Goal: Book appointment/travel/reservation

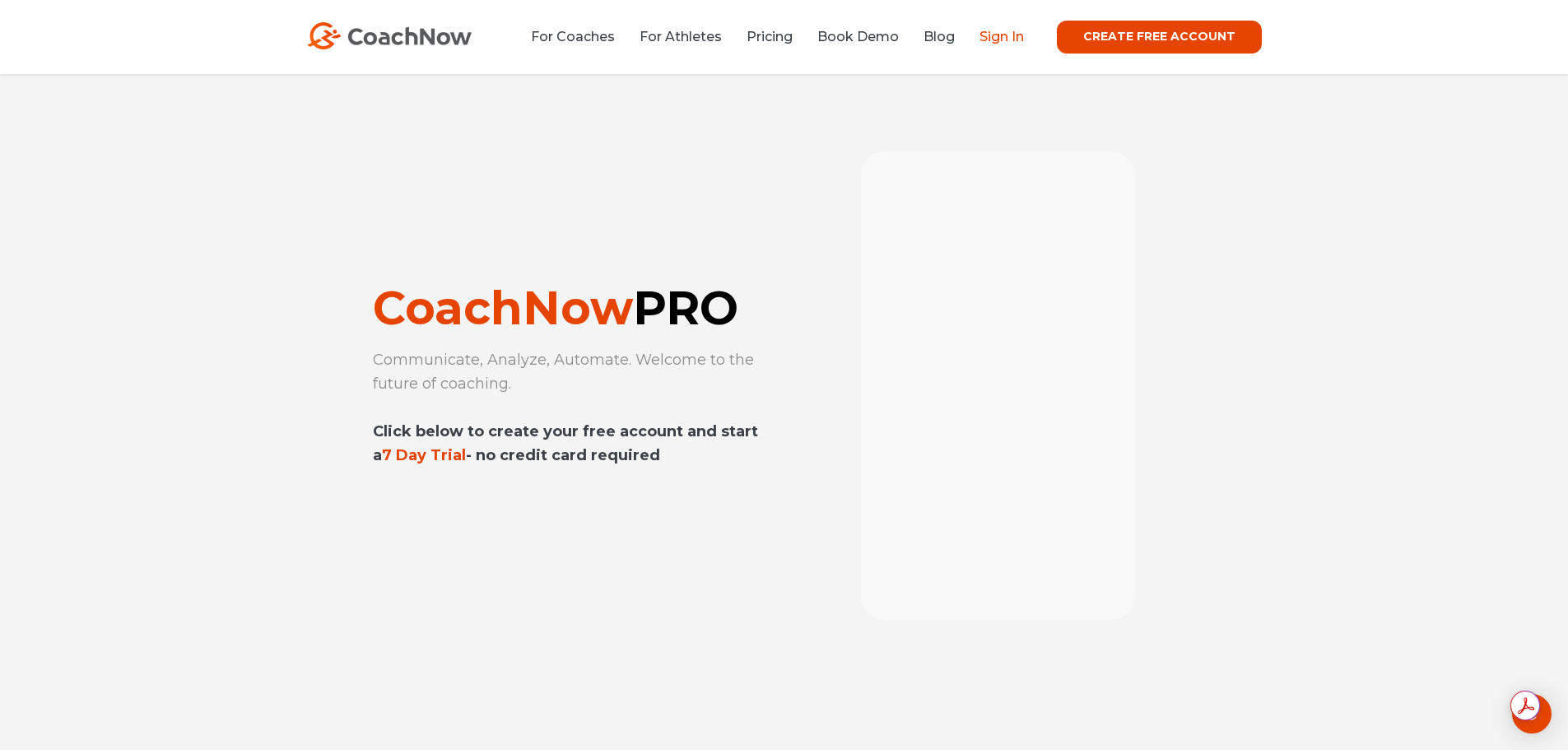
click at [999, 34] on link "Sign In" at bounding box center [1001, 36] width 45 height 15
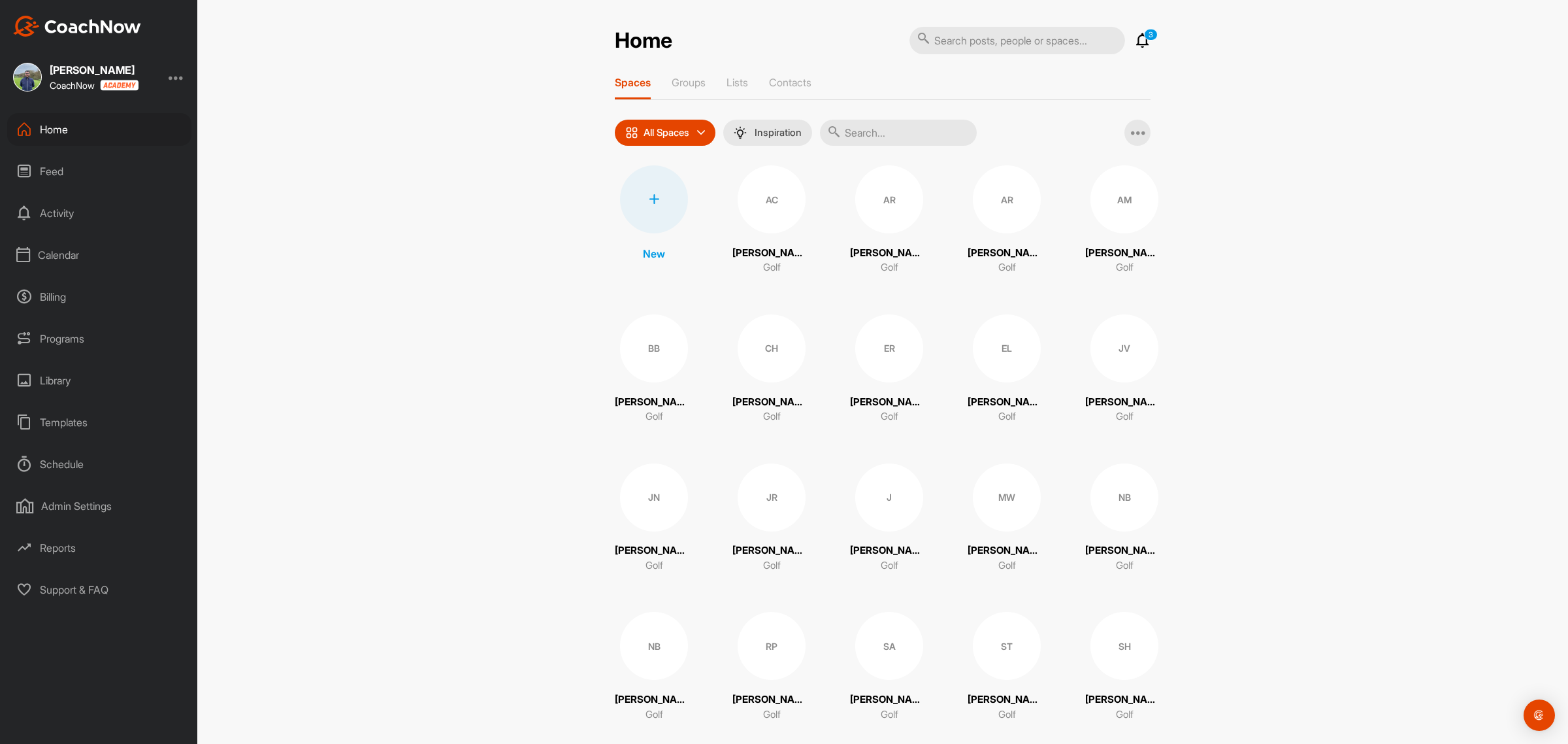
click at [64, 246] on div "Calendar" at bounding box center [100, 255] width 185 height 33
click at [90, 315] on div "Facility Calendar" at bounding box center [114, 321] width 155 height 27
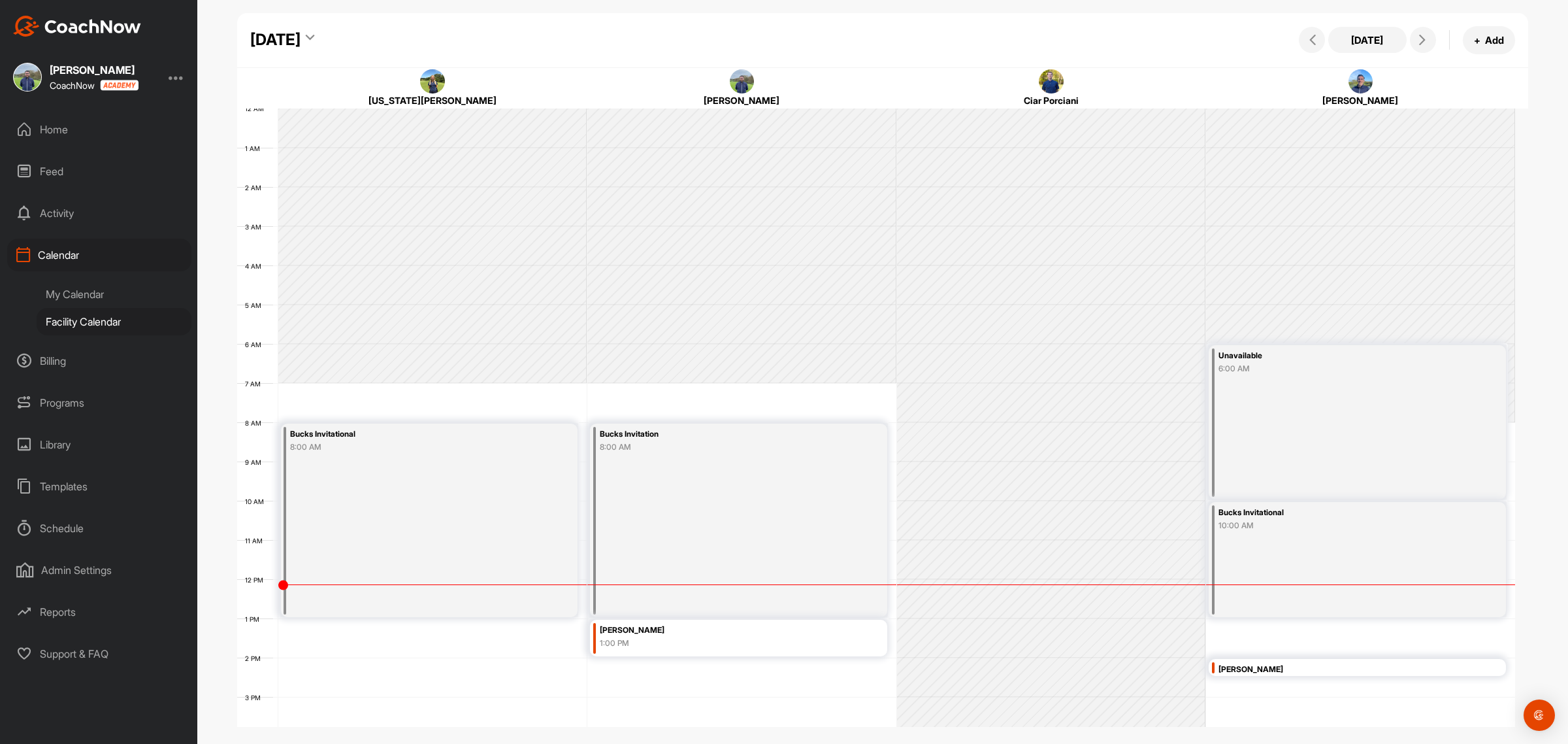
scroll to position [226, 0]
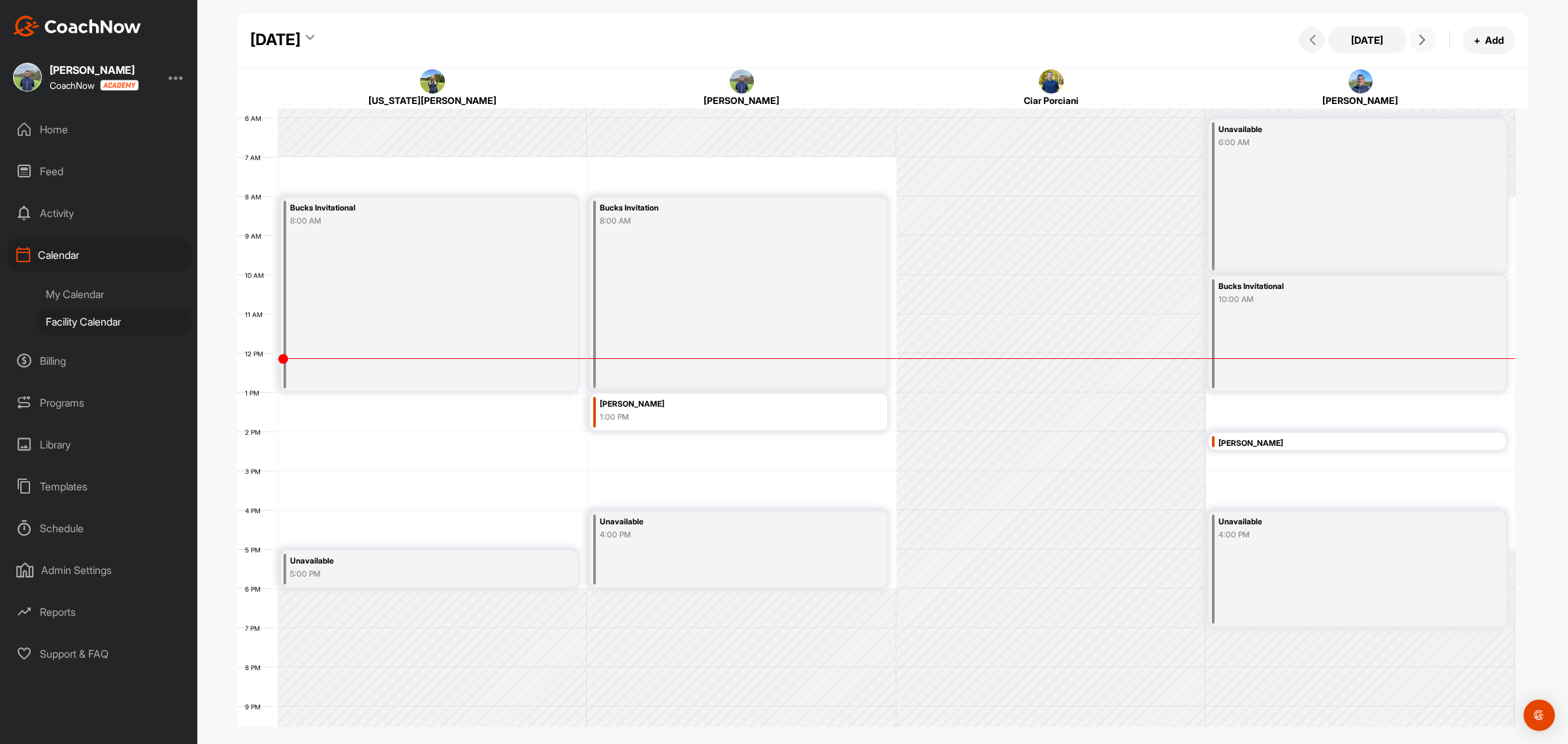
click at [1417, 42] on icon at bounding box center [1422, 40] width 10 height 10
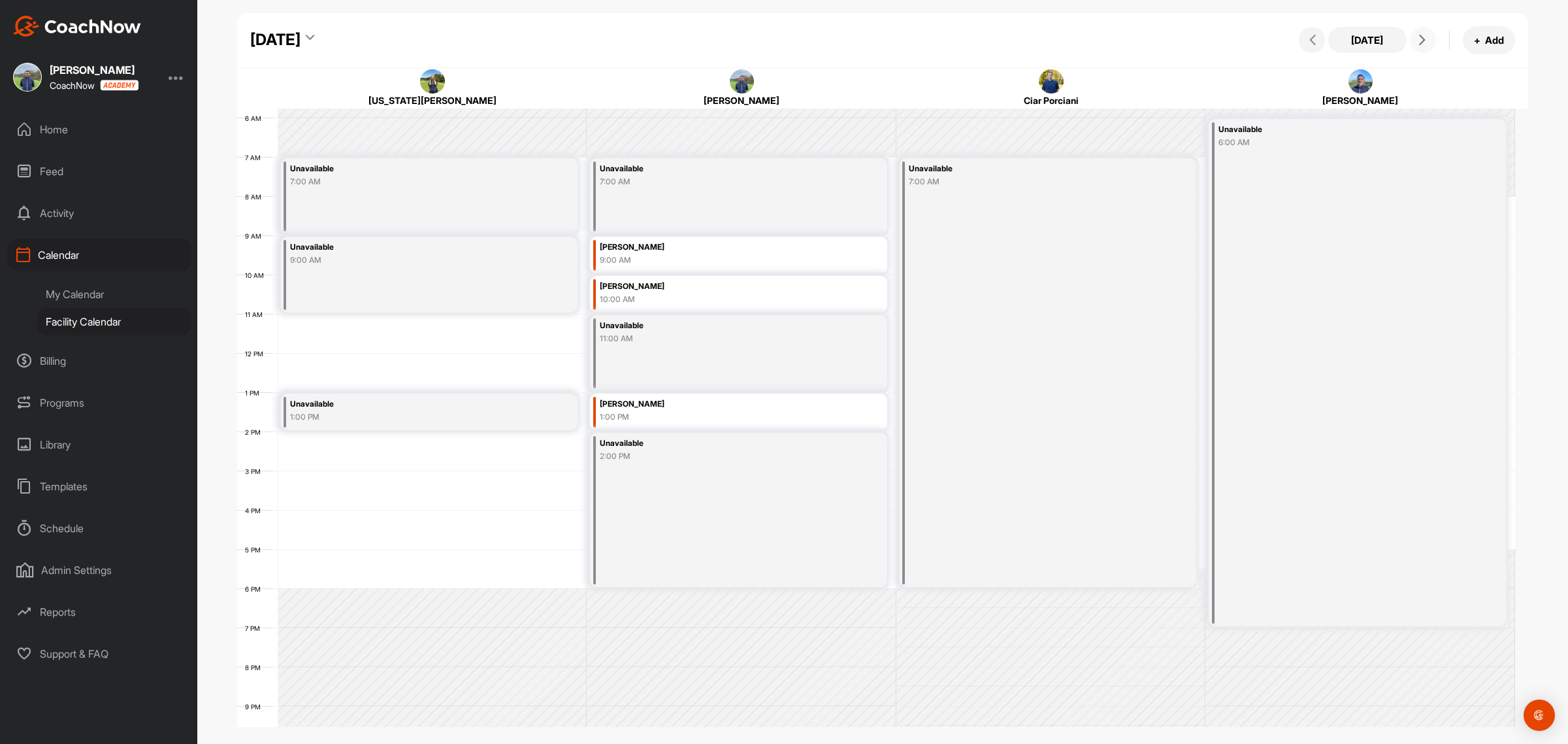
click at [1417, 42] on icon at bounding box center [1422, 40] width 10 height 10
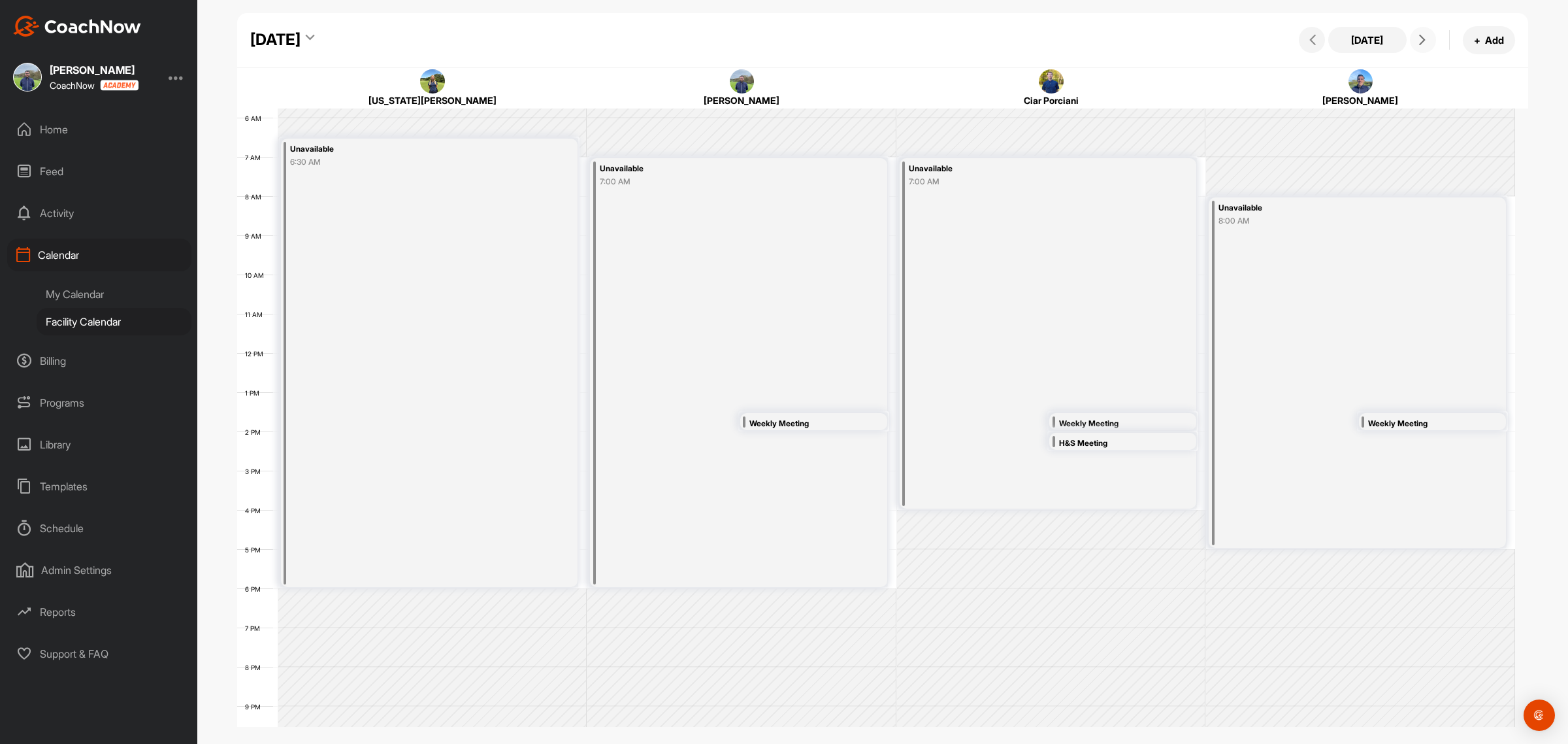
click at [1417, 42] on icon at bounding box center [1422, 40] width 10 height 10
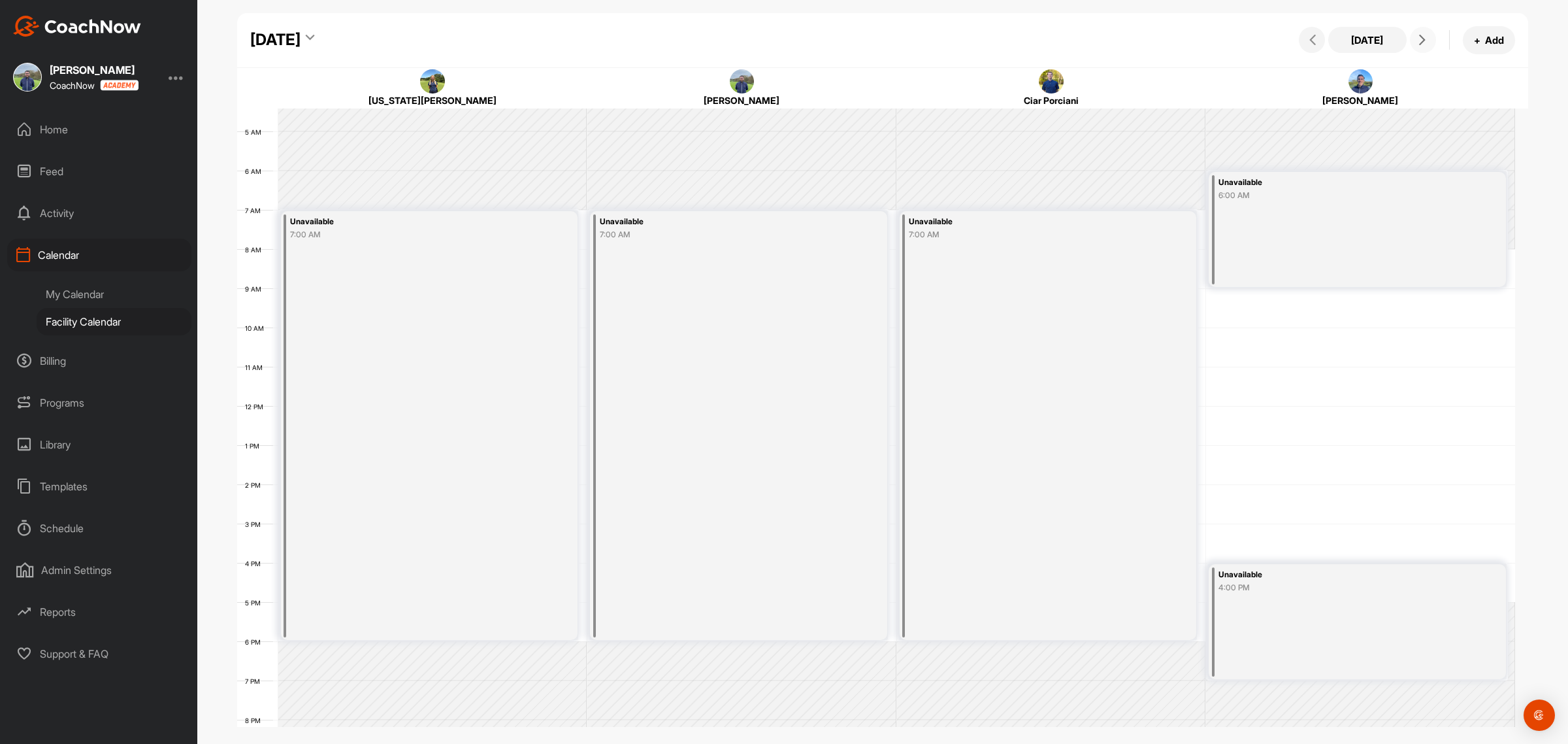
scroll to position [144, 0]
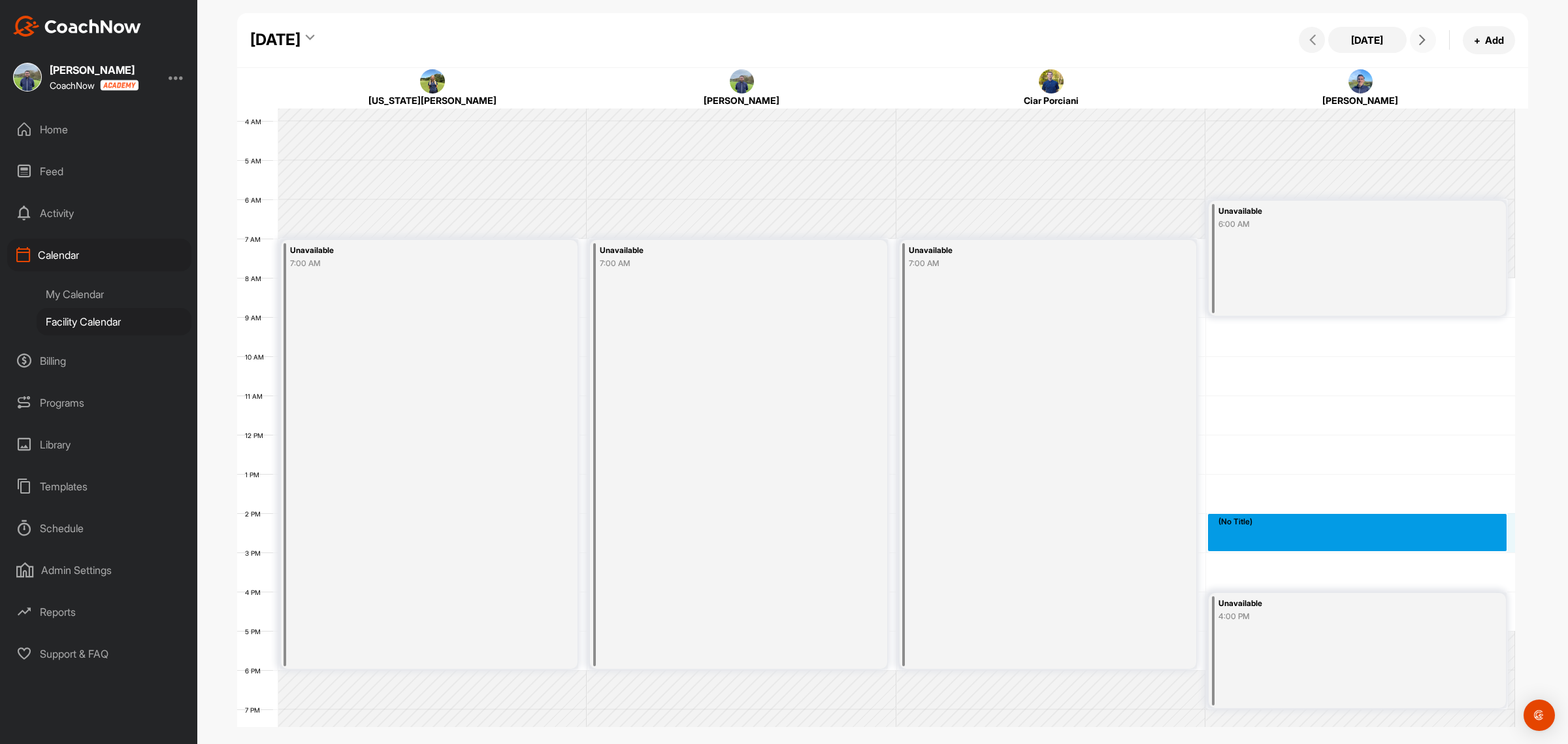
drag, startPoint x: 1234, startPoint y: 515, endPoint x: 1239, endPoint y: 536, distance: 21.6
click at [1239, 536] on div "12 AM 1 AM 2 AM 3 AM 4 AM 5 AM 6 AM 7 AM 8 AM 9 AM 10 AM 11 AM 12 PM 1 PM 2 PM …" at bounding box center [876, 434] width 1278 height 941
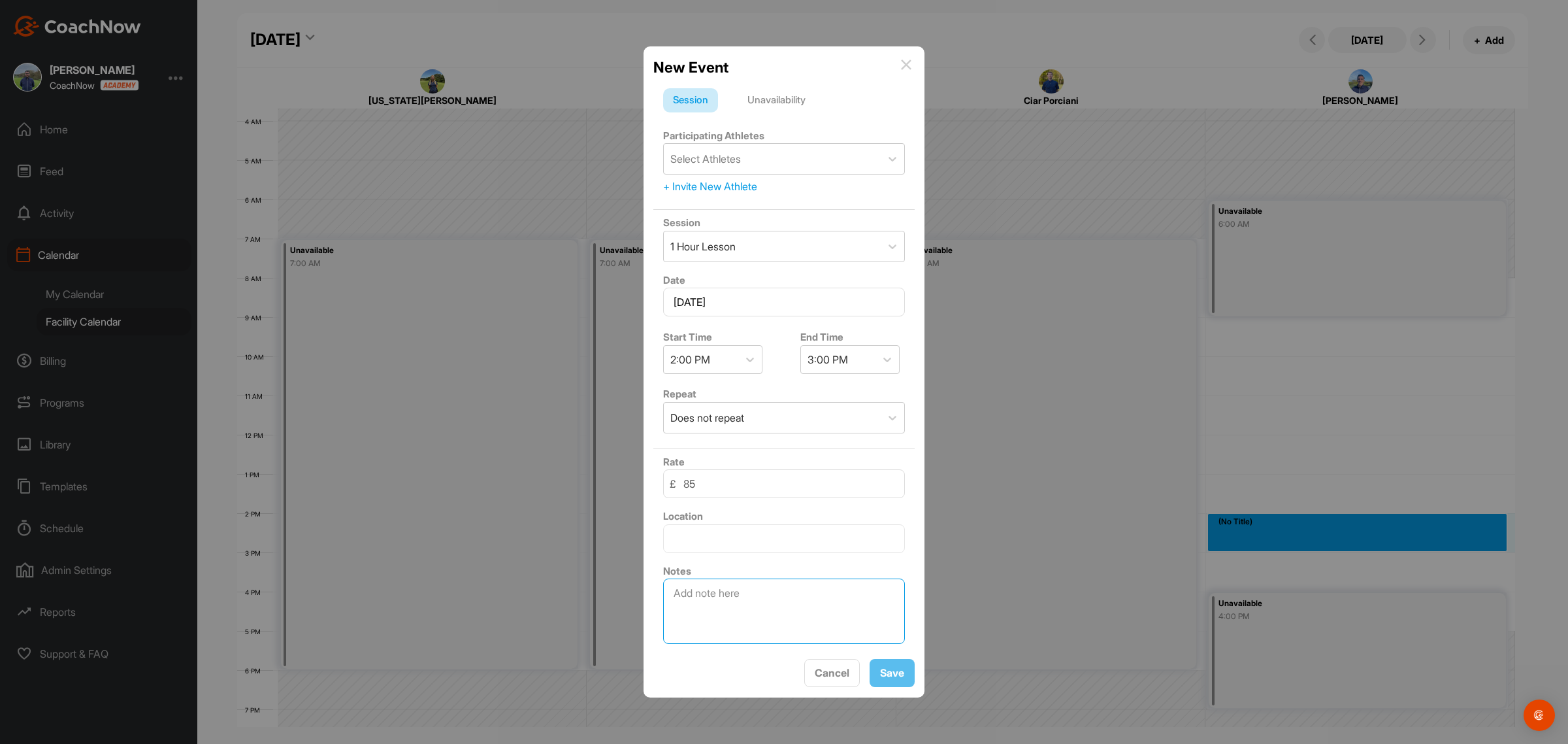
click at [706, 583] on textarea at bounding box center [784, 611] width 242 height 66
type textarea "Putter fitting LAB for [PERSON_NAME]"
click at [739, 164] on div "Select Athletes" at bounding box center [772, 159] width 217 height 30
type input "[PERSON_NAME]"
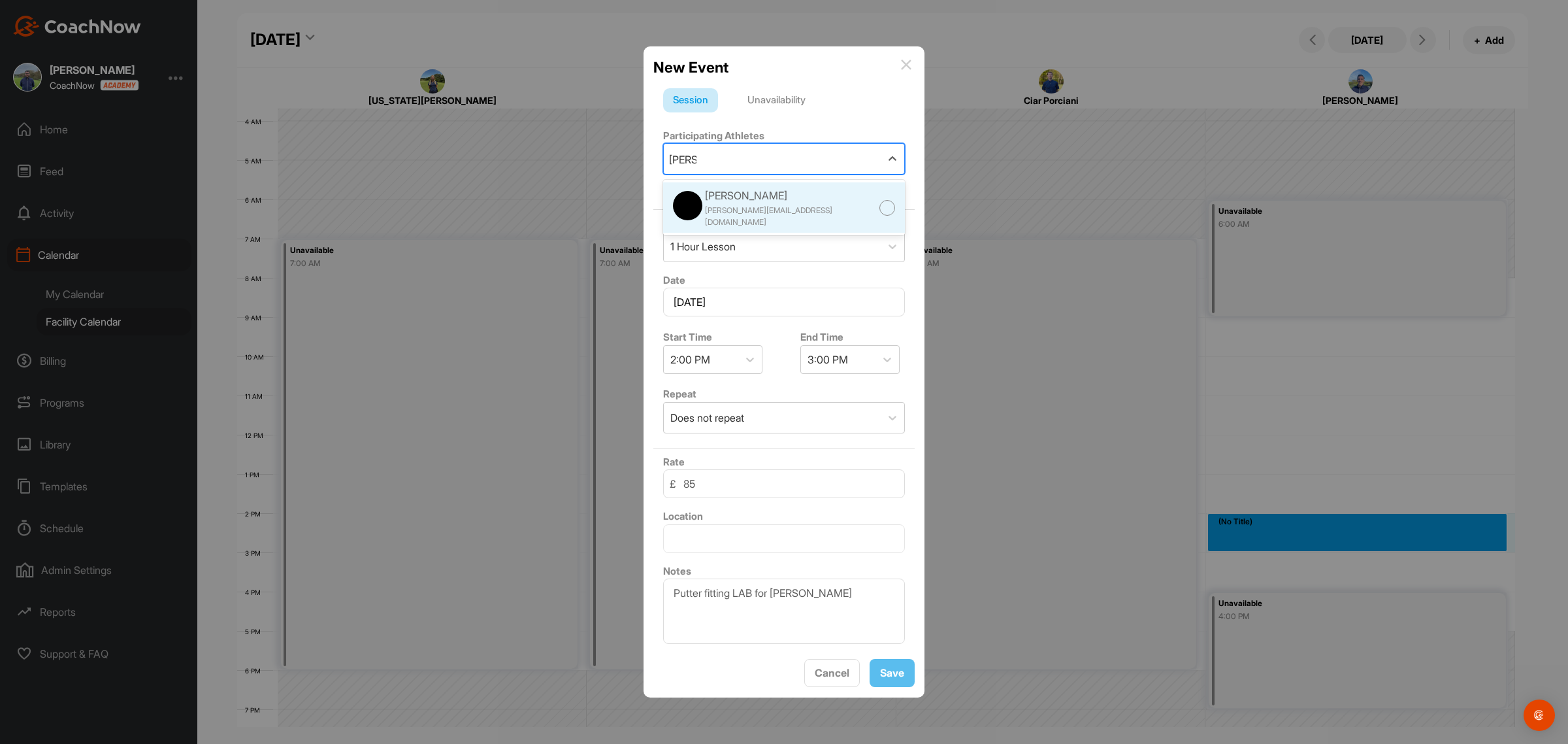
click at [732, 196] on div "[PERSON_NAME]" at bounding box center [792, 195] width 174 height 16
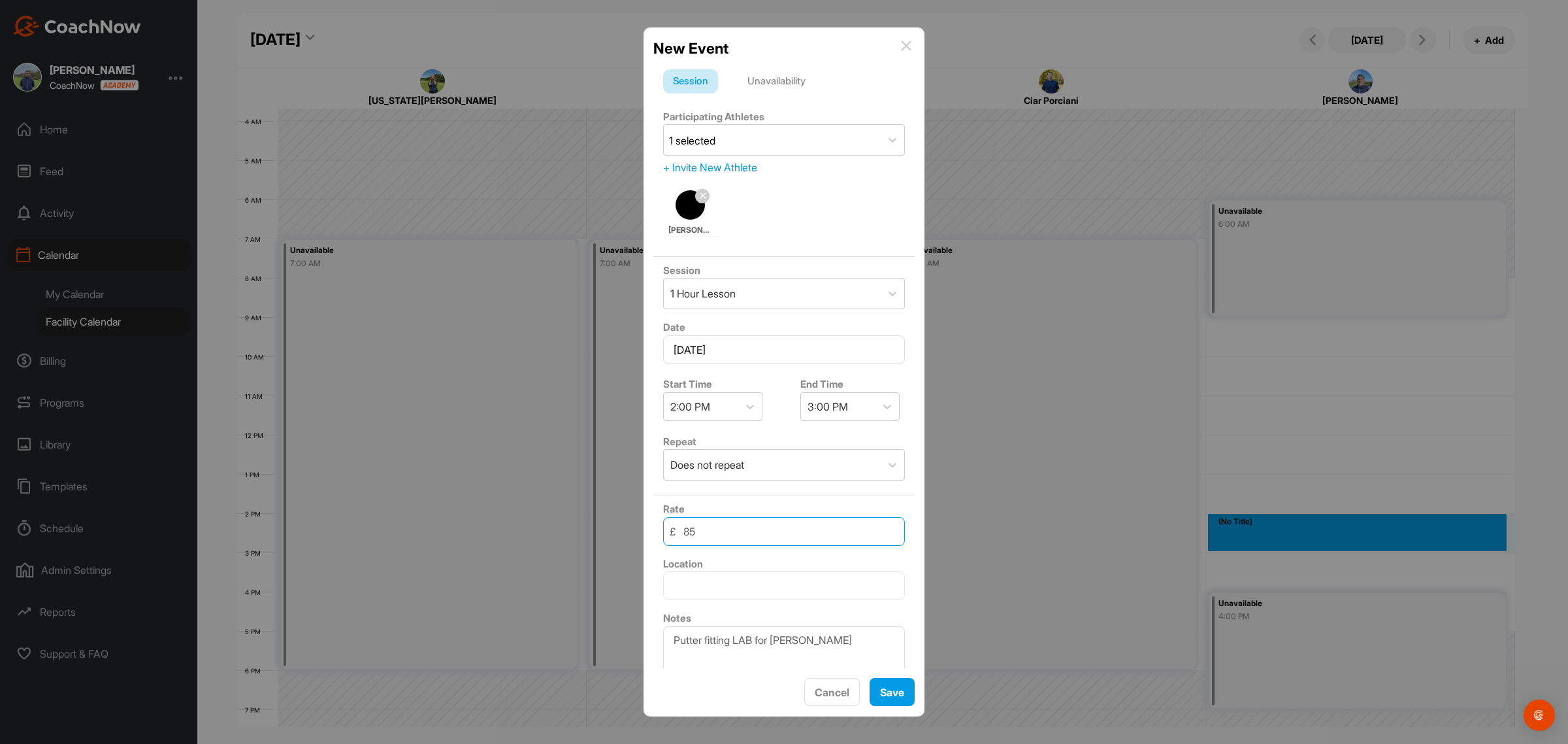
drag, startPoint x: 722, startPoint y: 540, endPoint x: 673, endPoint y: 537, distance: 49.1
click at [673, 537] on div "£ 85" at bounding box center [784, 531] width 242 height 29
type input "50"
click at [880, 691] on button "Save" at bounding box center [892, 691] width 45 height 28
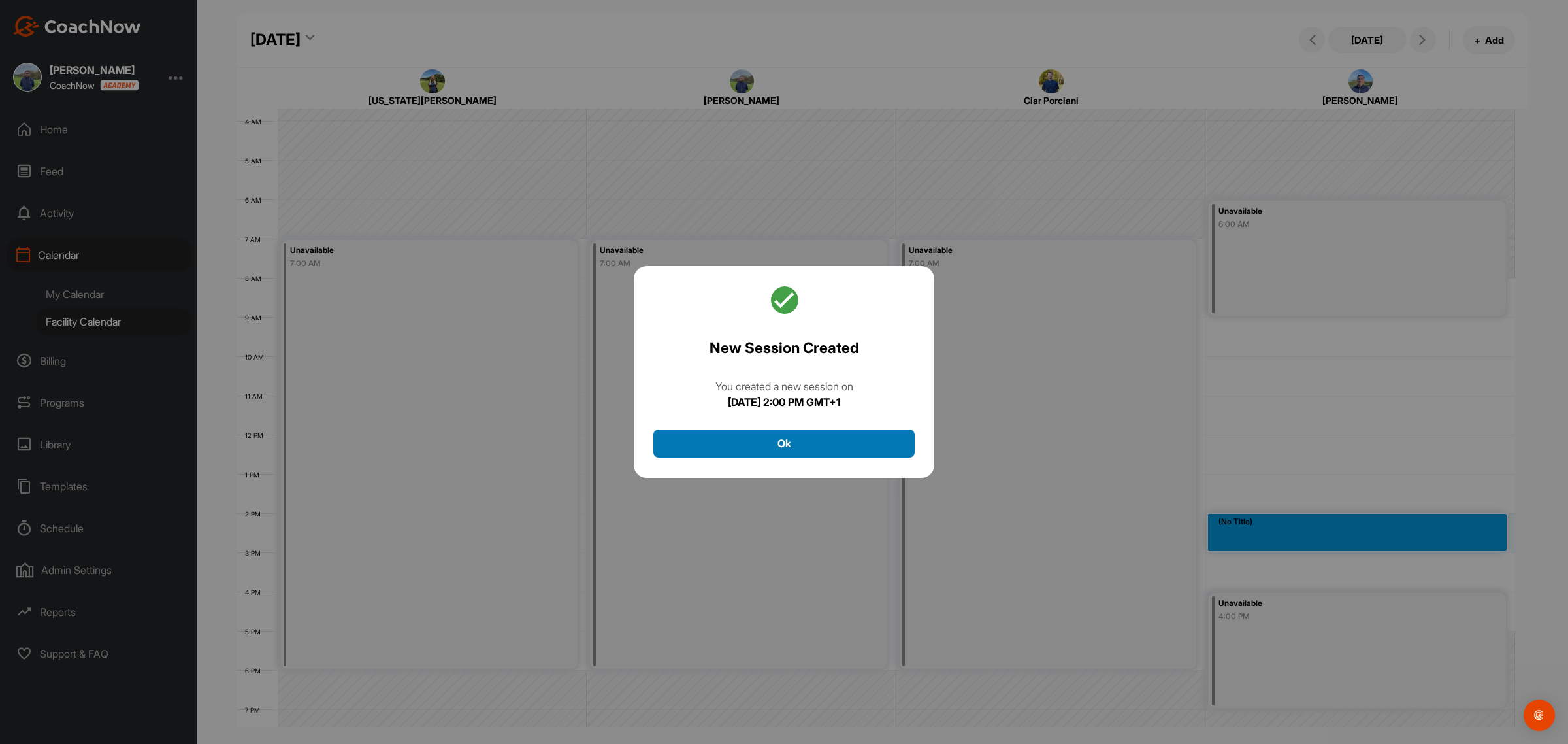
click at [798, 445] on button "Ok" at bounding box center [784, 443] width 261 height 28
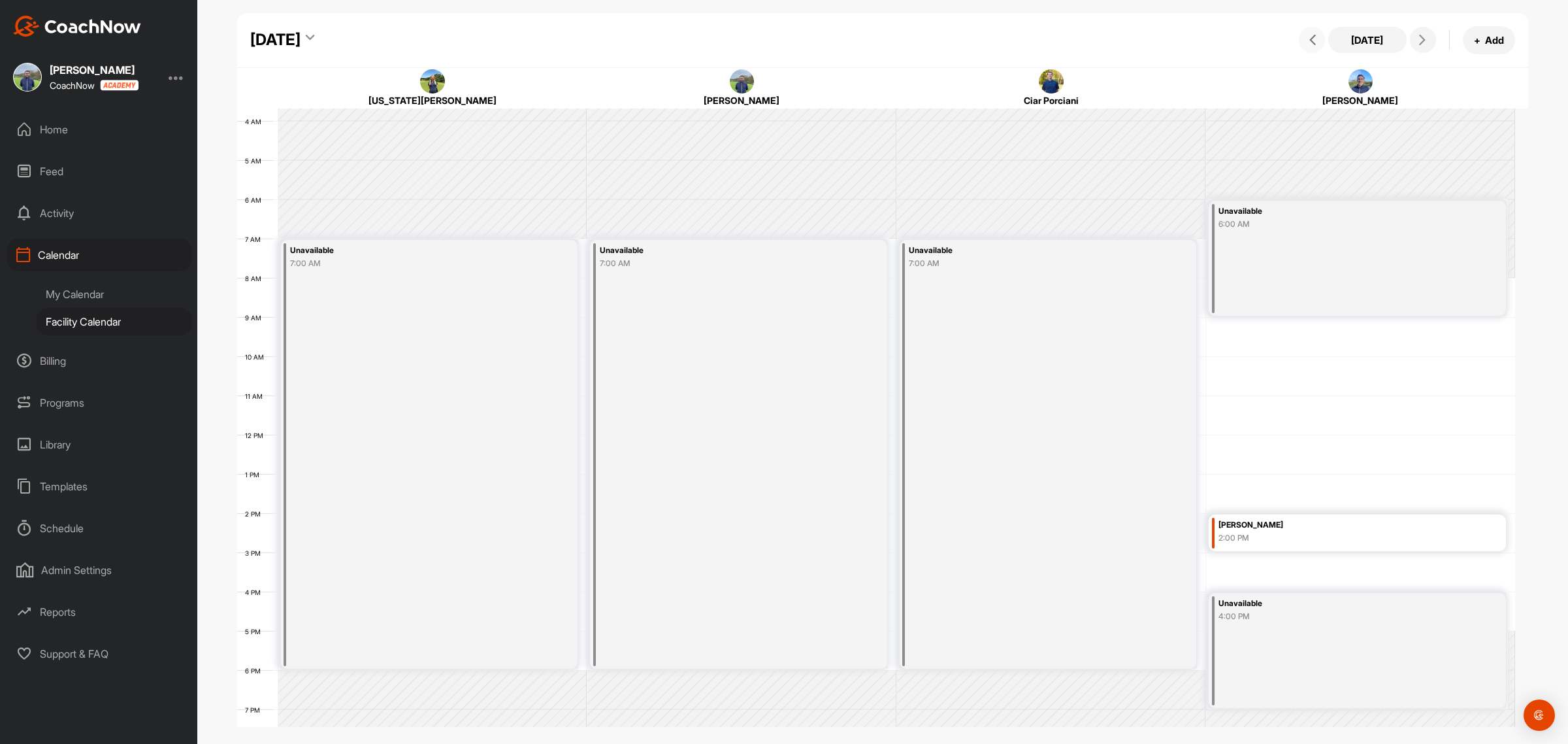
click at [1314, 36] on icon at bounding box center [1312, 40] width 10 height 10
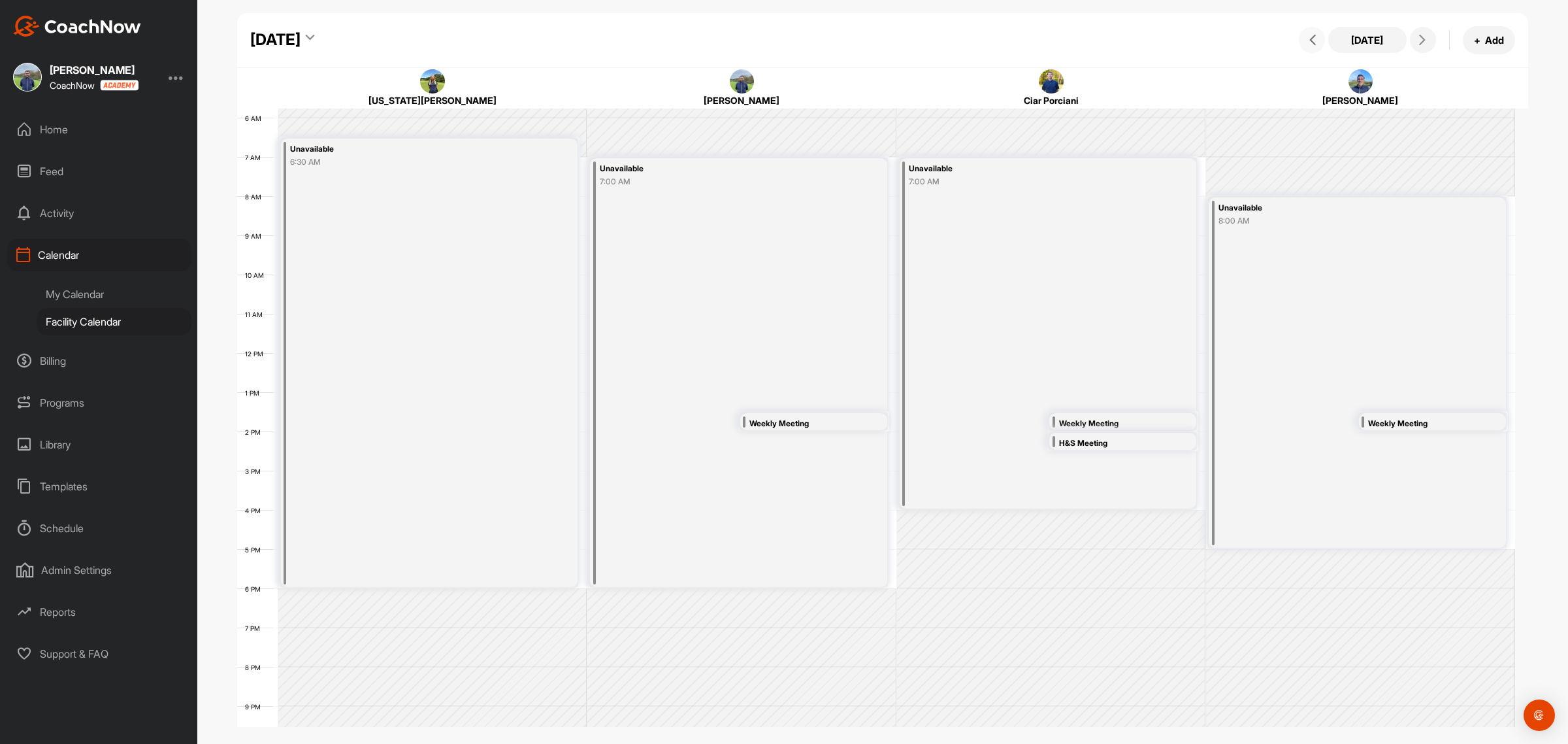
click at [1314, 36] on icon at bounding box center [1312, 40] width 10 height 10
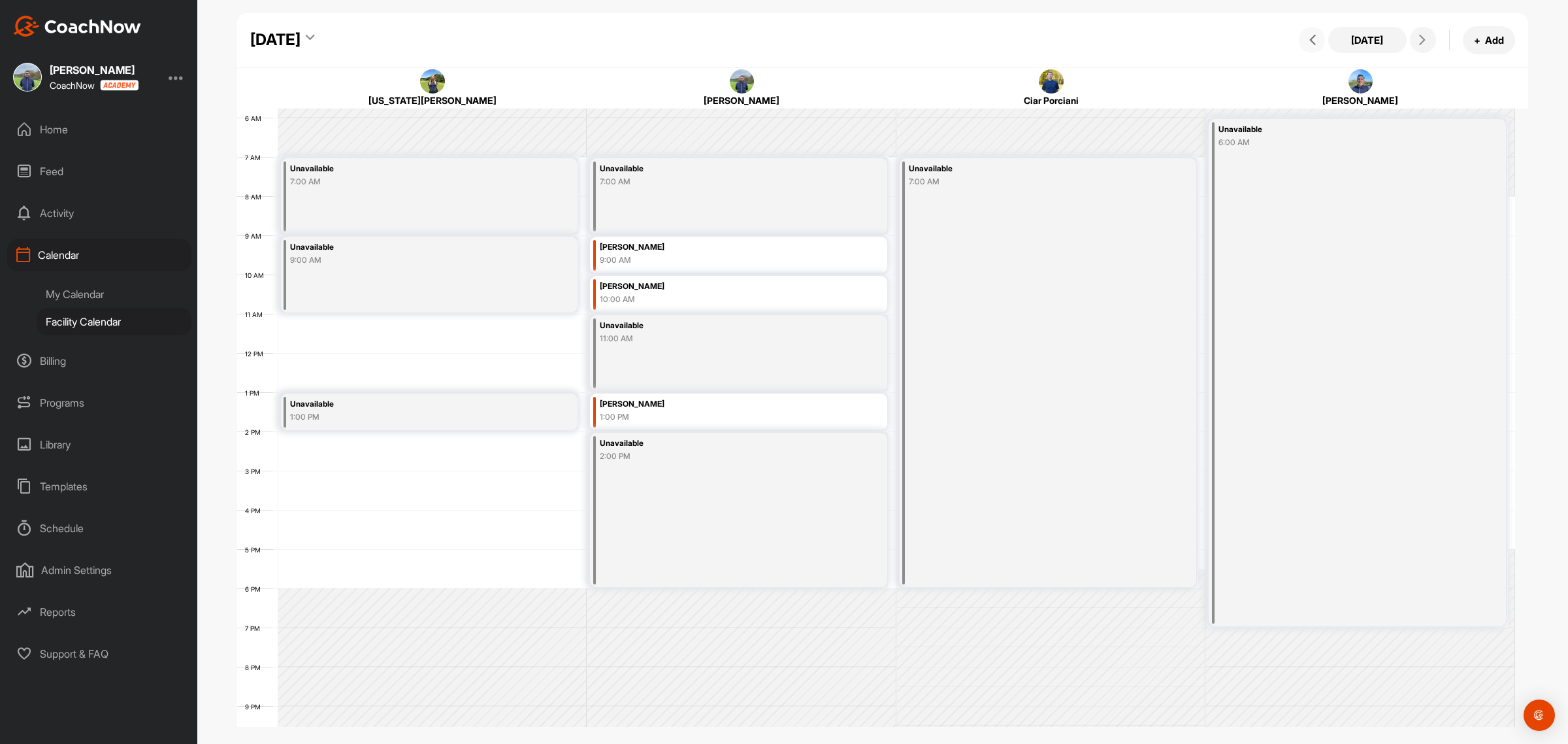
click at [619, 407] on div "[PERSON_NAME]" at bounding box center [716, 404] width 233 height 15
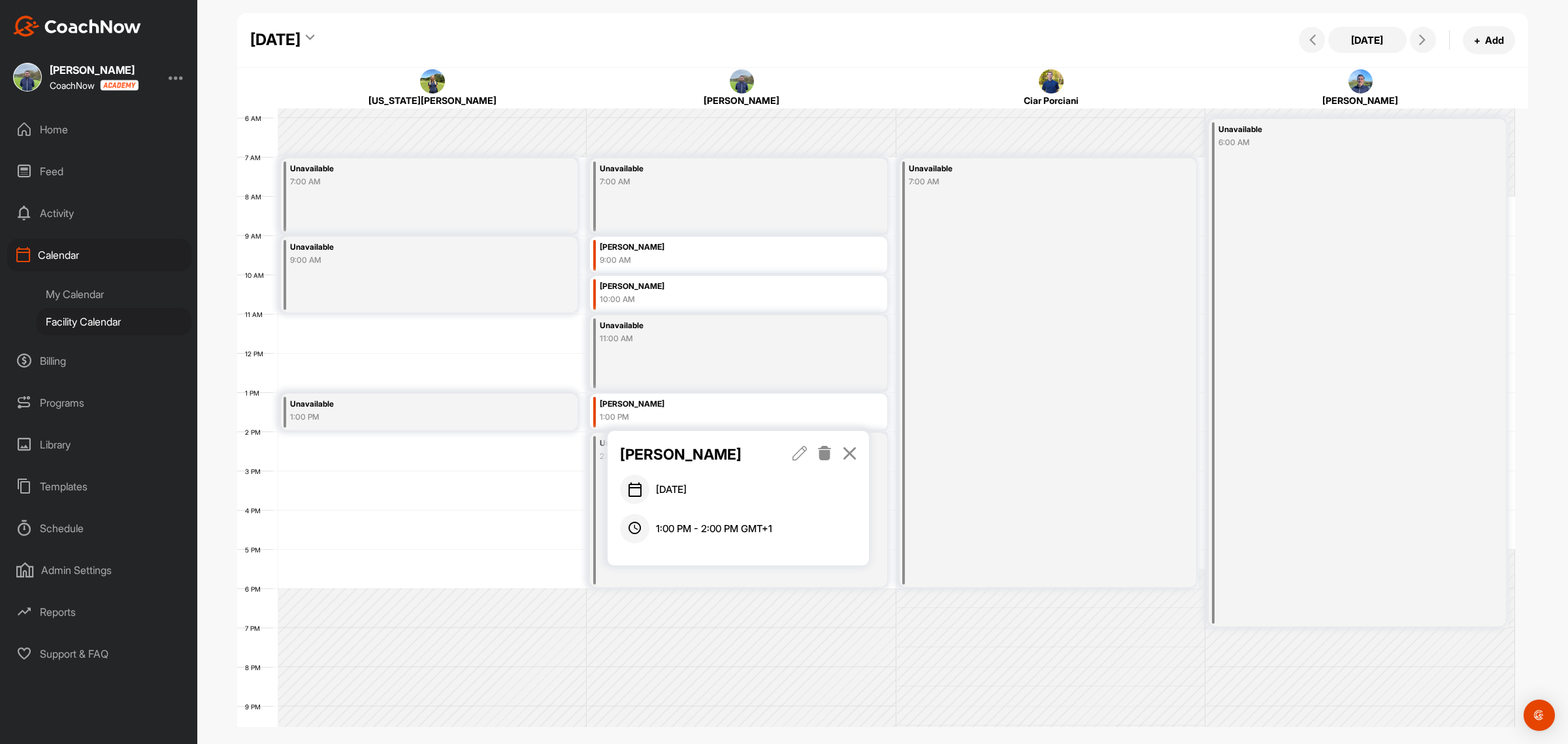
click at [821, 452] on icon at bounding box center [825, 453] width 15 height 14
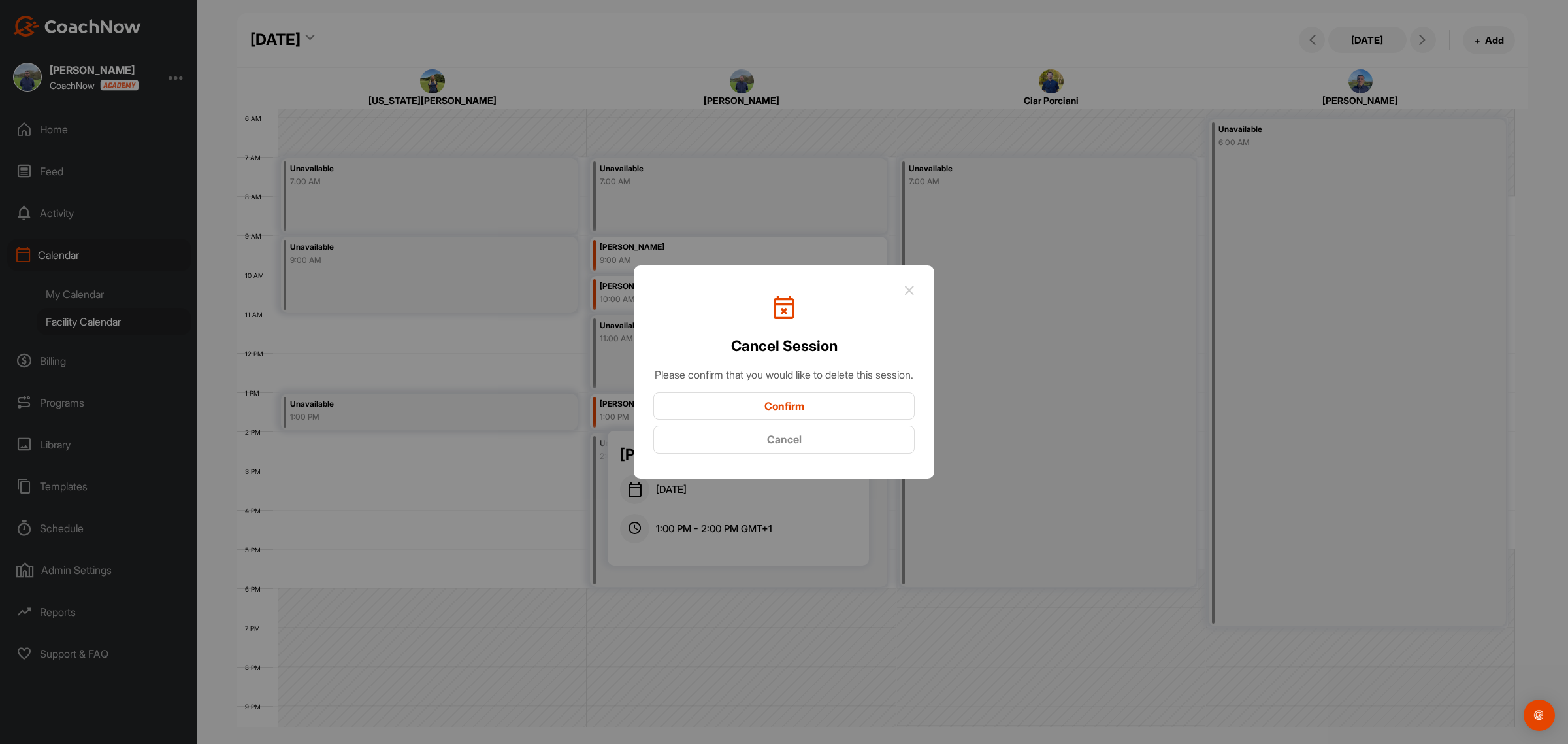
click at [798, 421] on button "Confirm" at bounding box center [784, 406] width 261 height 28
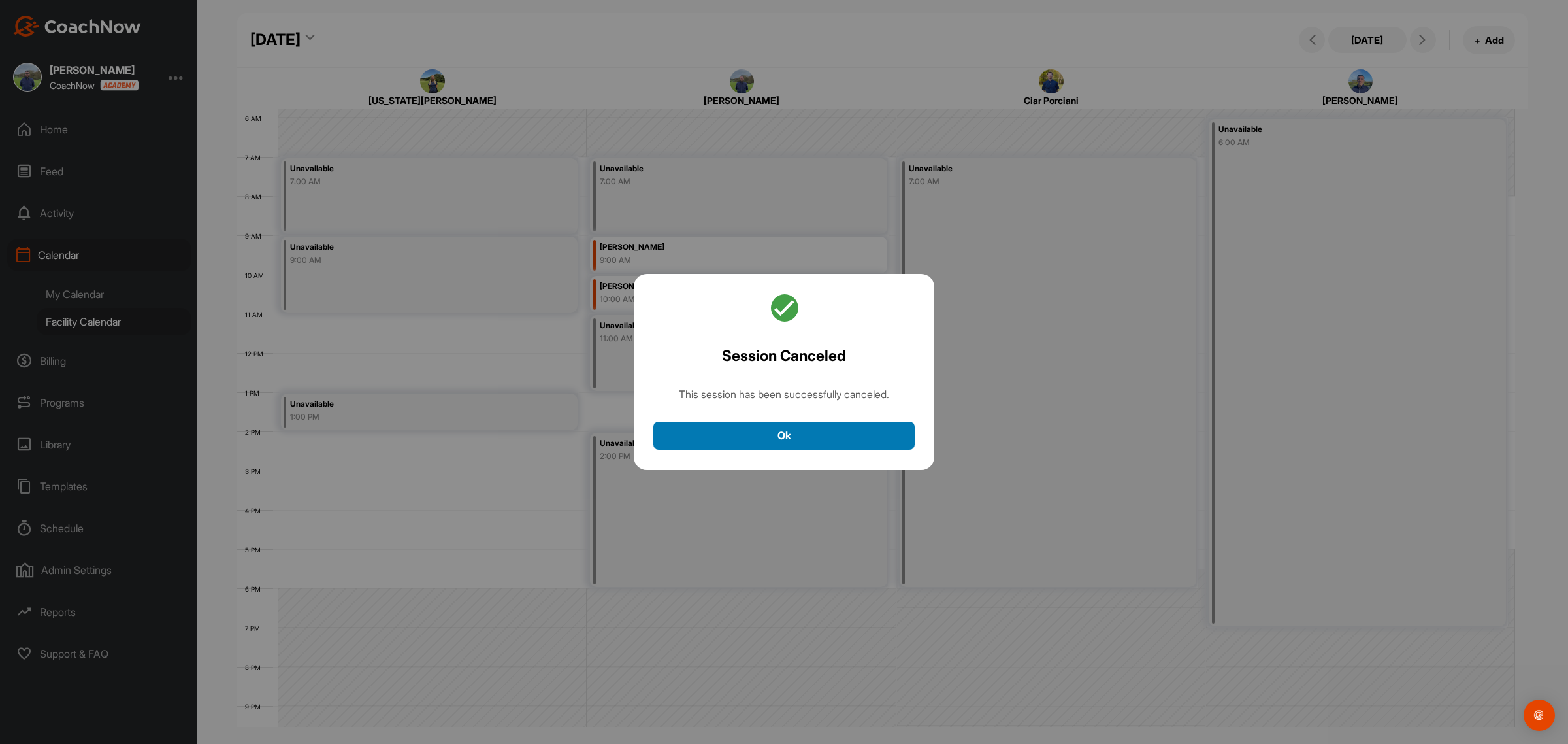
click at [764, 429] on button "Ok" at bounding box center [784, 435] width 261 height 28
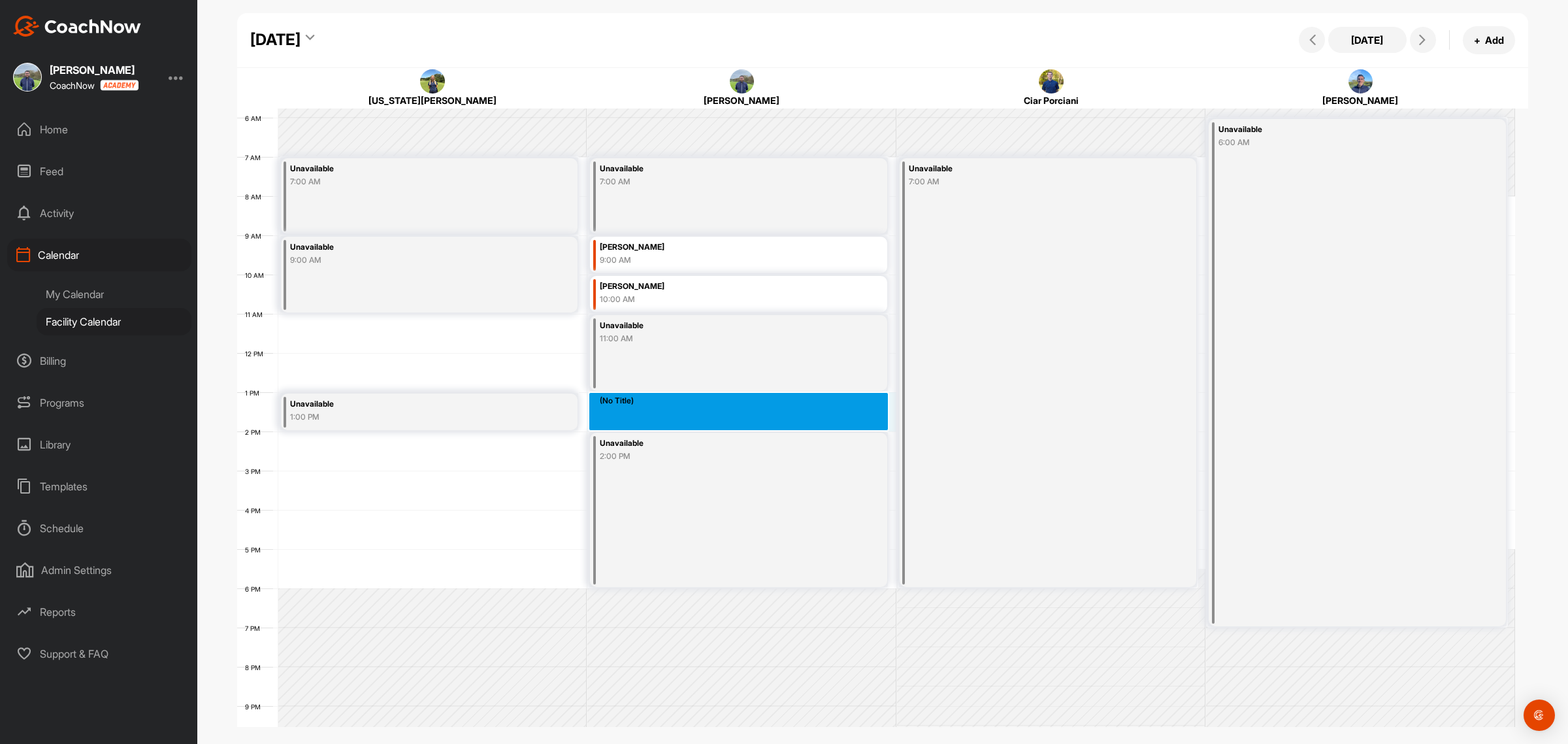
drag, startPoint x: 677, startPoint y: 402, endPoint x: 677, endPoint y: 414, distance: 12.0
click at [677, 414] on div "12 AM 1 AM 2 AM 3 AM 4 AM 5 AM 6 AM 7 AM 8 AM 9 AM 10 AM 11 AM 12 PM 1 PM 2 PM …" at bounding box center [876, 353] width 1278 height 941
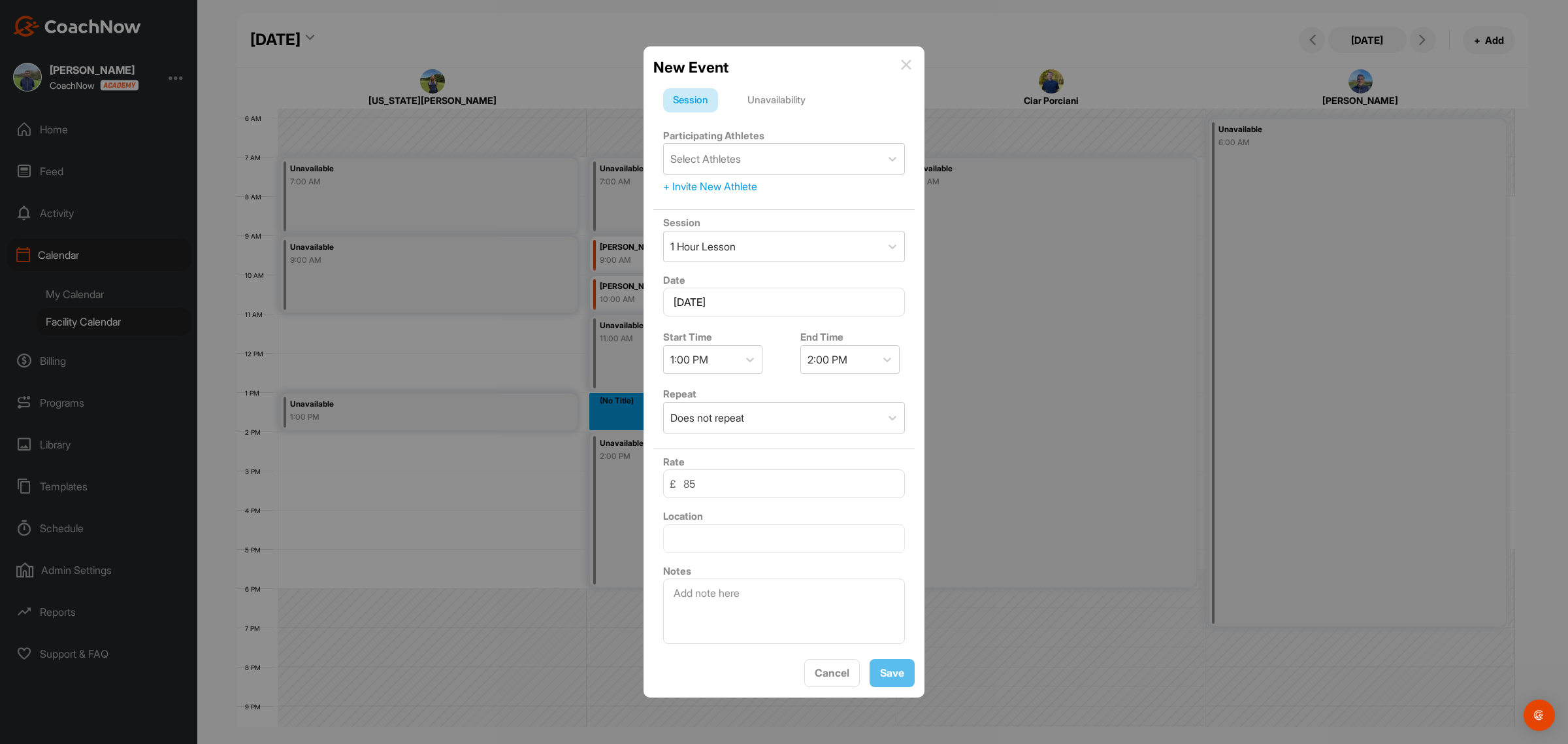
click at [792, 95] on div "Unavailability" at bounding box center [776, 101] width 78 height 25
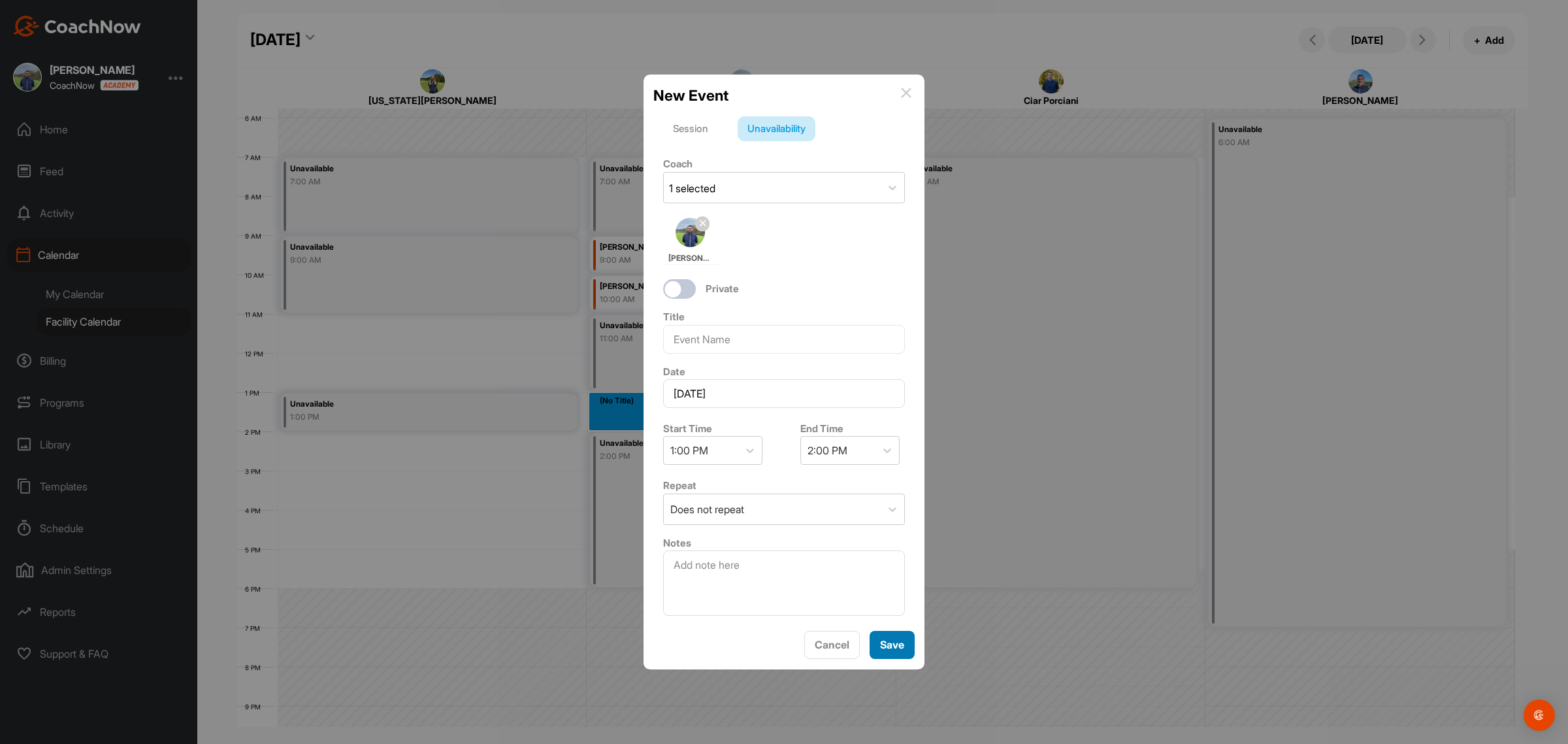
click at [890, 644] on button "Save" at bounding box center [892, 644] width 45 height 28
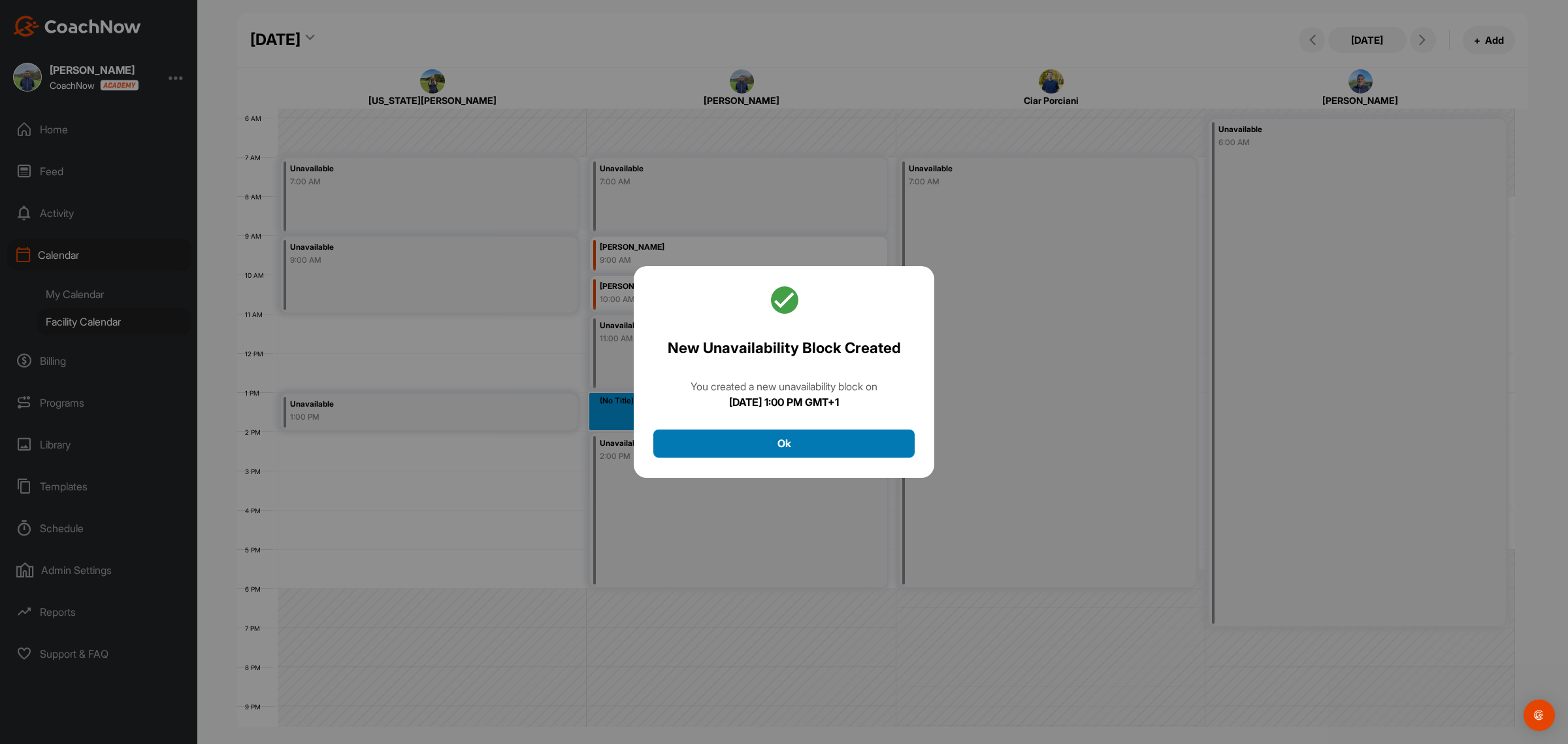
click at [746, 434] on button "Ok" at bounding box center [784, 443] width 261 height 28
